Goal: Transaction & Acquisition: Subscribe to service/newsletter

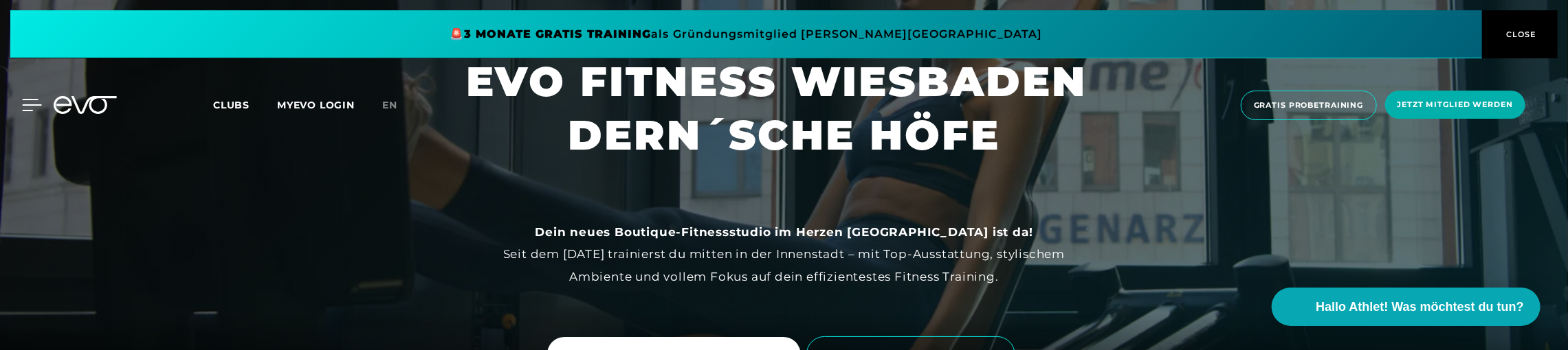
click at [26, 102] on icon at bounding box center [32, 105] width 20 height 12
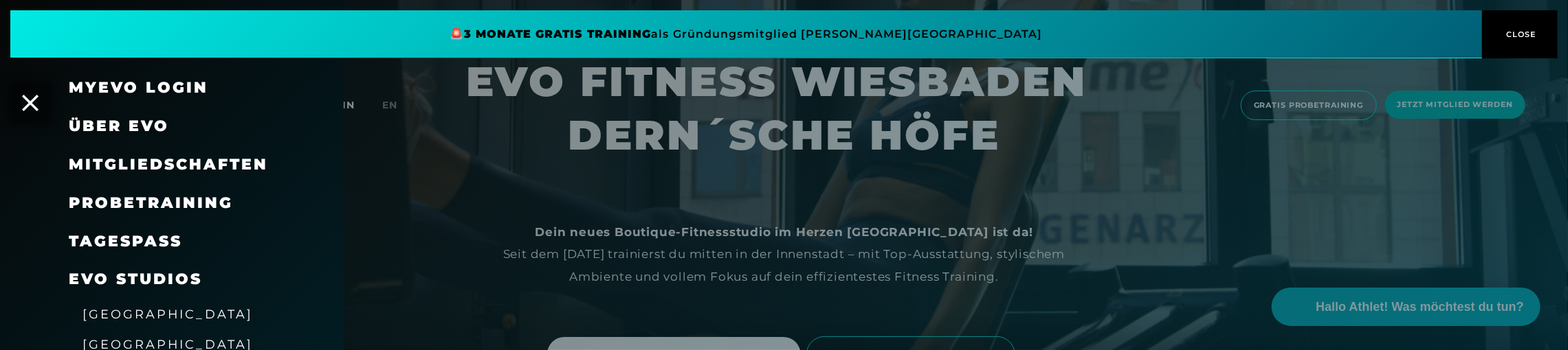
click at [123, 158] on span "Mitgliedschaften" at bounding box center [168, 164] width 199 height 18
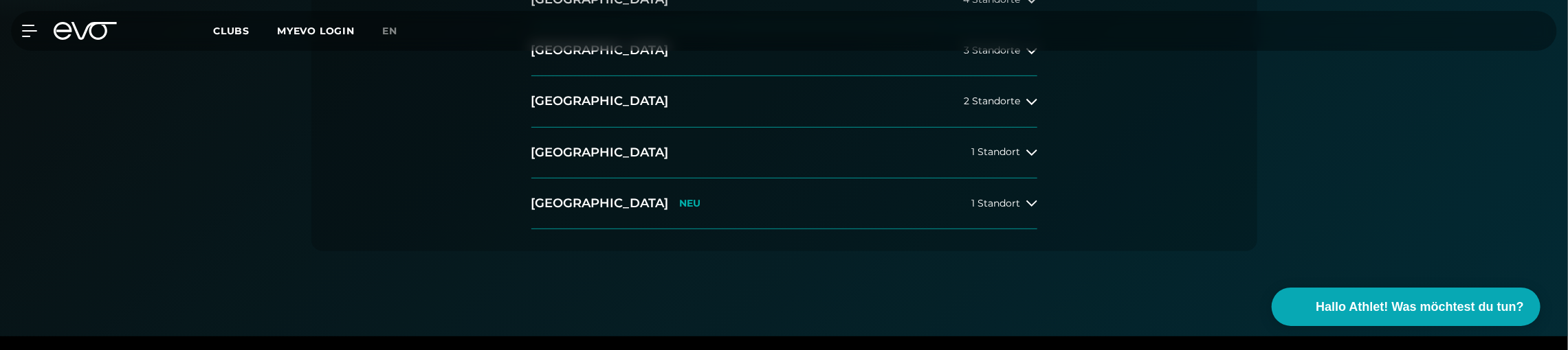
scroll to position [457, 0]
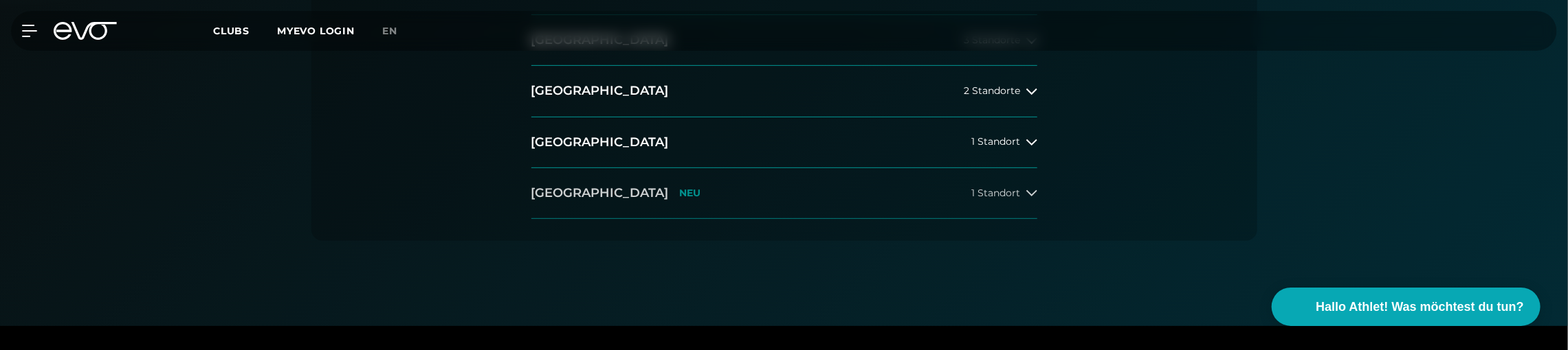
click at [796, 185] on button "[GEOGRAPHIC_DATA] NEU 1 Standort" at bounding box center [784, 193] width 506 height 50
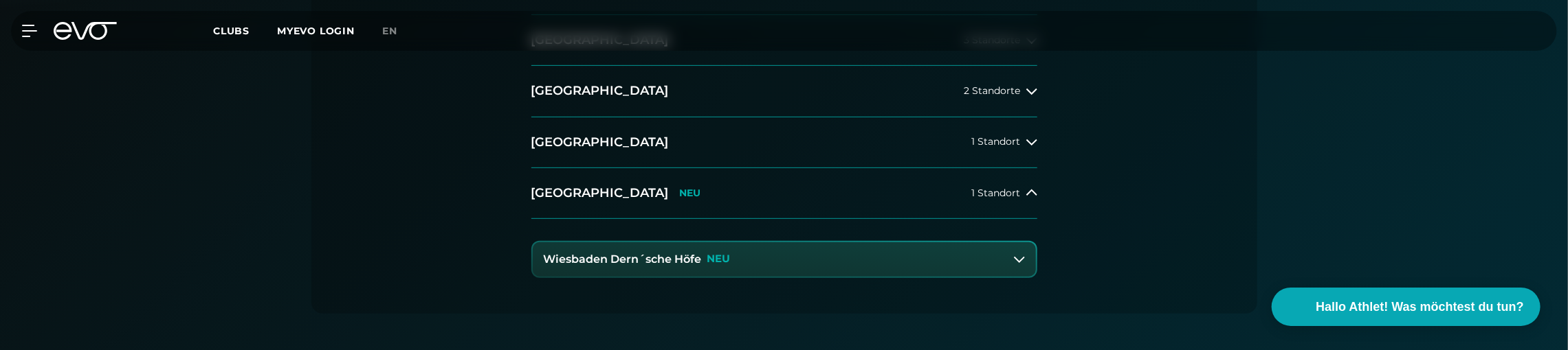
click at [711, 261] on p "NEU" at bounding box center [719, 258] width 24 height 11
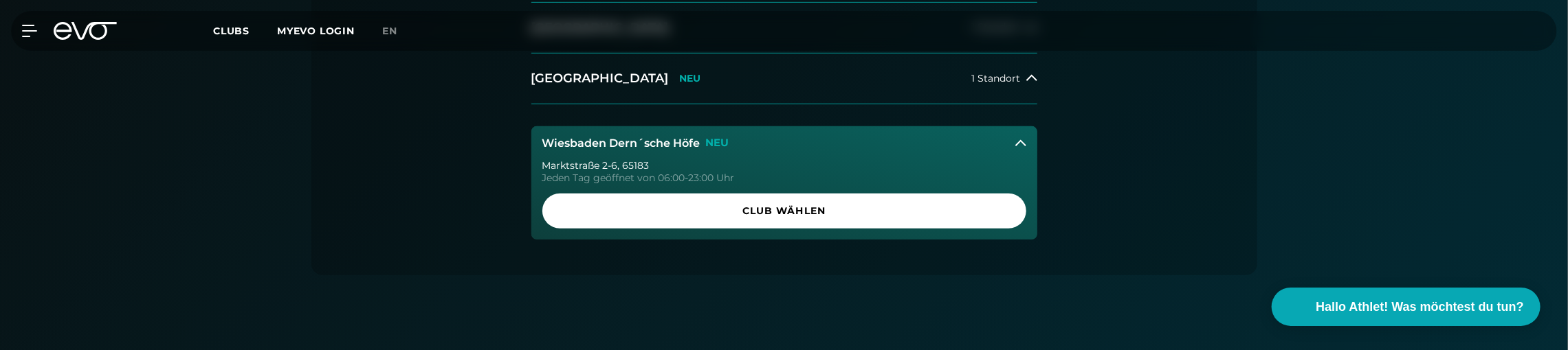
click at [786, 219] on span "Club wählen" at bounding box center [784, 211] width 484 height 35
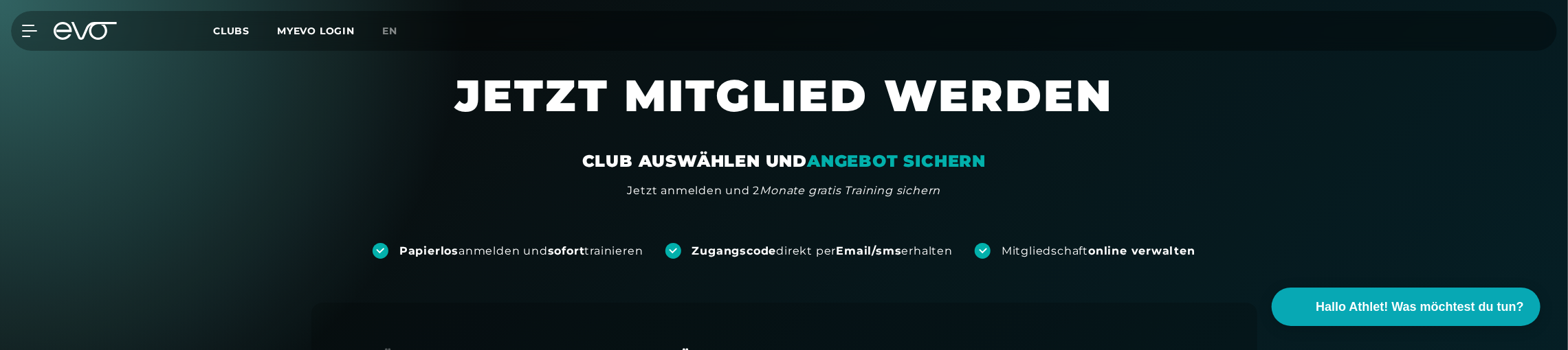
scroll to position [0, 0]
